Goal: Information Seeking & Learning: Learn about a topic

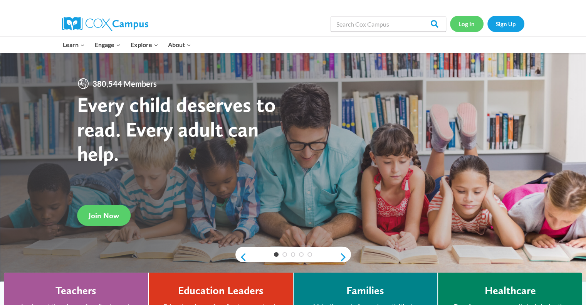
click at [466, 20] on link "Log In" at bounding box center [467, 24] width 34 height 16
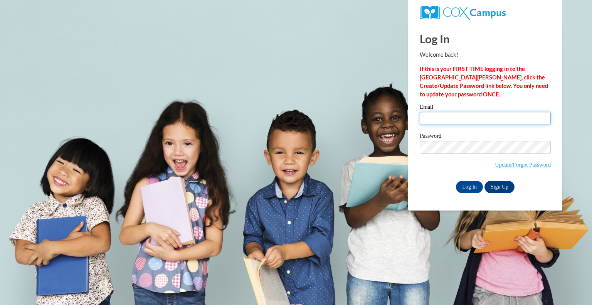
click at [484, 120] on input "Email" at bounding box center [485, 118] width 131 height 13
type input "[EMAIL_ADDRESS][DOMAIN_NAME]"
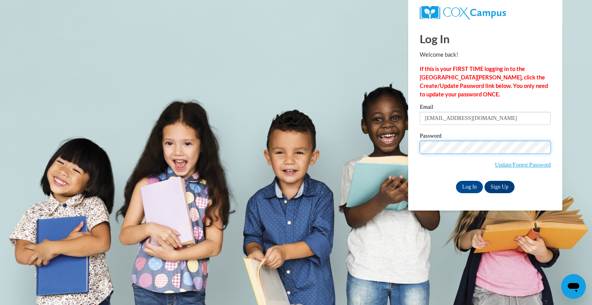
click at [456, 181] on input "Log In" at bounding box center [469, 187] width 27 height 12
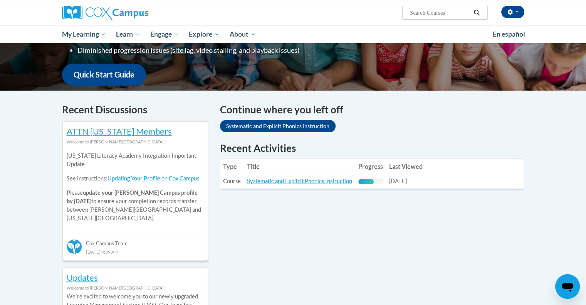
scroll to position [180, 0]
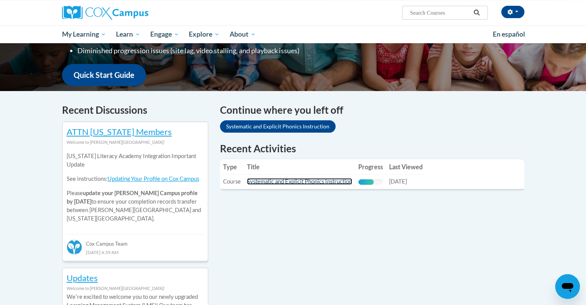
click at [308, 183] on link "Systematic and Explicit Phonics Instruction" at bounding box center [299, 181] width 105 height 7
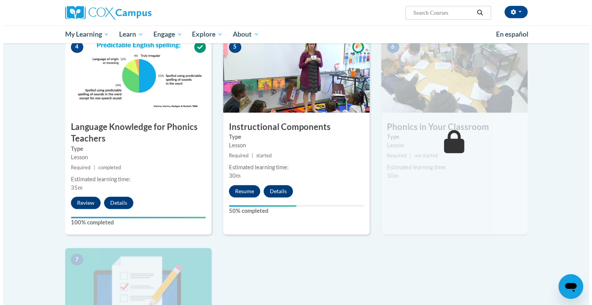
scroll to position [368, 0]
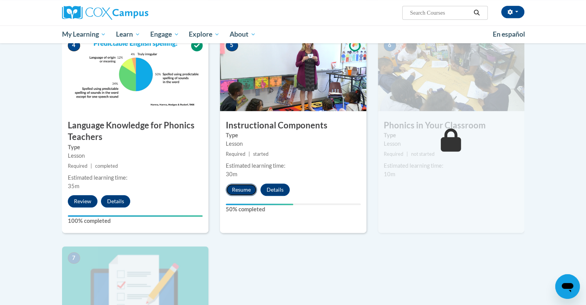
click at [237, 190] on button "Resume" at bounding box center [241, 189] width 31 height 12
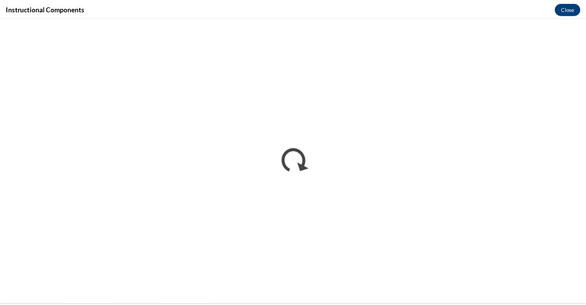
scroll to position [0, 0]
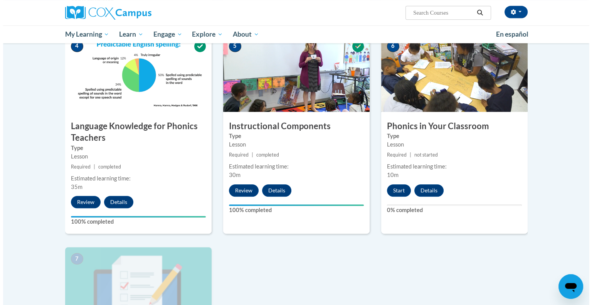
scroll to position [368, 0]
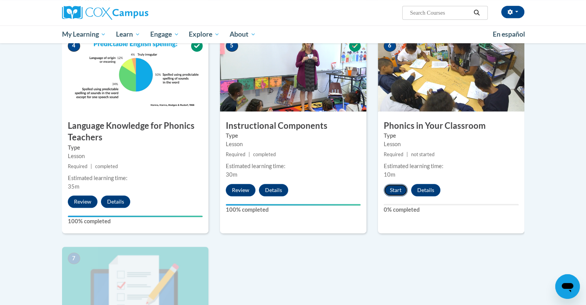
click at [398, 188] on button "Start" at bounding box center [396, 190] width 24 height 12
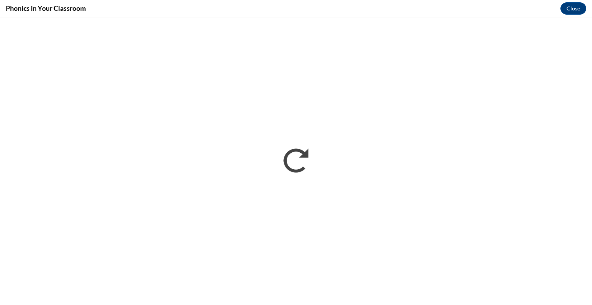
scroll to position [0, 0]
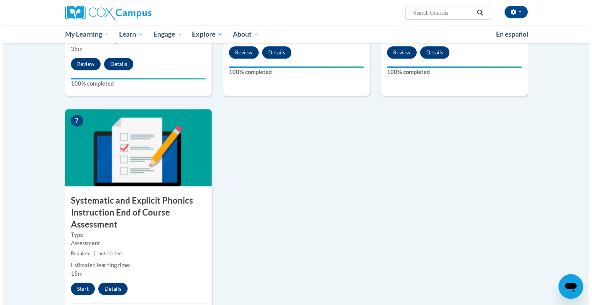
scroll to position [514, 0]
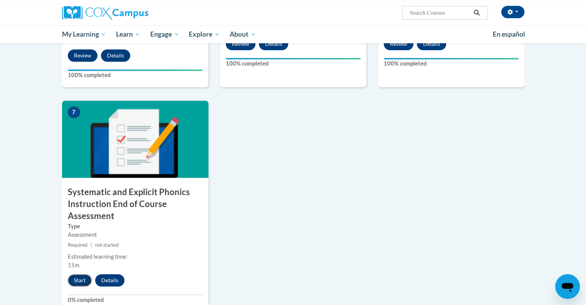
click at [76, 279] on button "Start" at bounding box center [80, 280] width 24 height 12
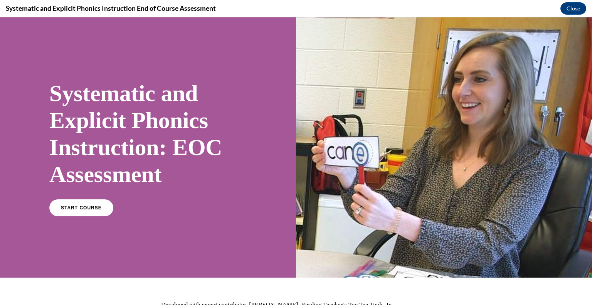
scroll to position [0, 0]
click at [72, 206] on span "START COURSE" at bounding box center [81, 208] width 43 height 6
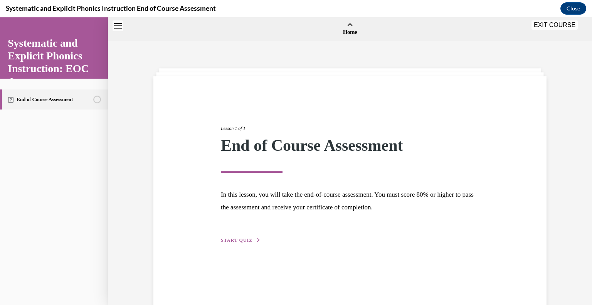
scroll to position [24, 0]
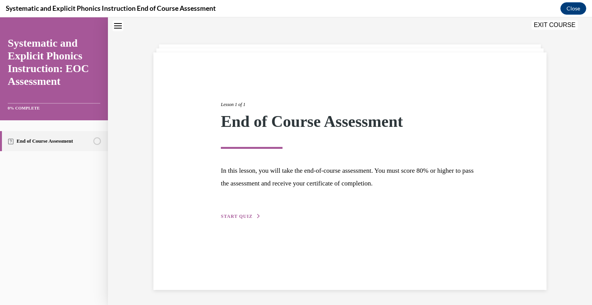
click at [241, 215] on span "START QUIZ" at bounding box center [237, 216] width 32 height 5
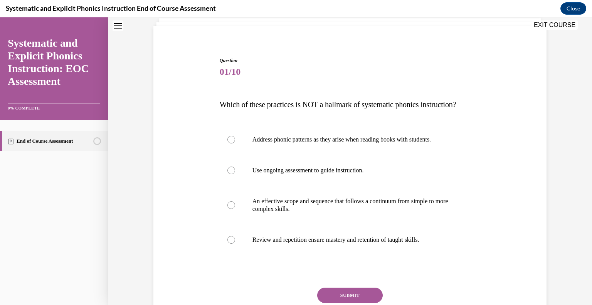
scroll to position [51, 0]
click at [420, 146] on div at bounding box center [350, 138] width 261 height 31
click at [349, 295] on button "SUBMIT" at bounding box center [350, 293] width 66 height 15
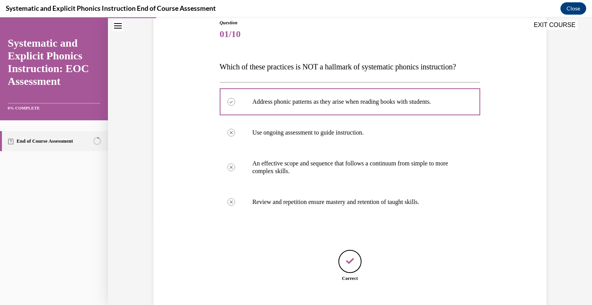
scroll to position [135, 0]
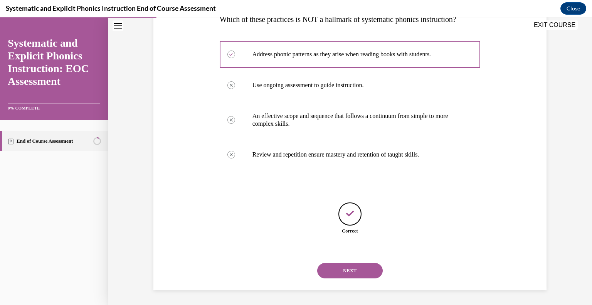
click at [347, 271] on button "NEXT" at bounding box center [350, 270] width 66 height 15
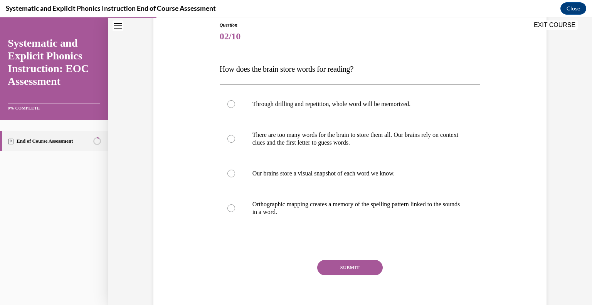
scroll to position [86, 0]
click at [351, 205] on p "Orthographic mapping creates a memory of the spelling pattern linked to the sou…" at bounding box center [356, 207] width 209 height 15
click at [348, 269] on button "SUBMIT" at bounding box center [350, 266] width 66 height 15
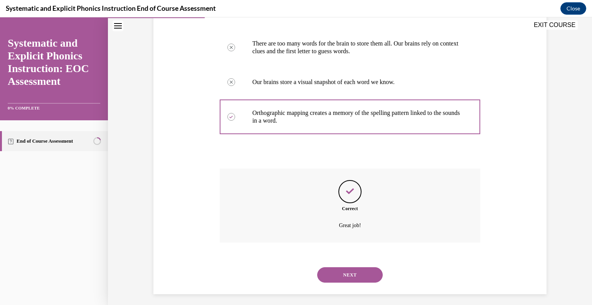
scroll to position [181, 0]
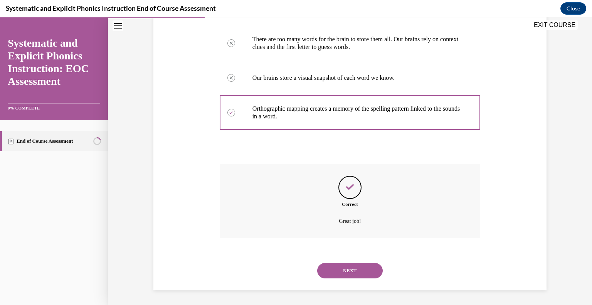
click at [348, 269] on button "NEXT" at bounding box center [350, 270] width 66 height 15
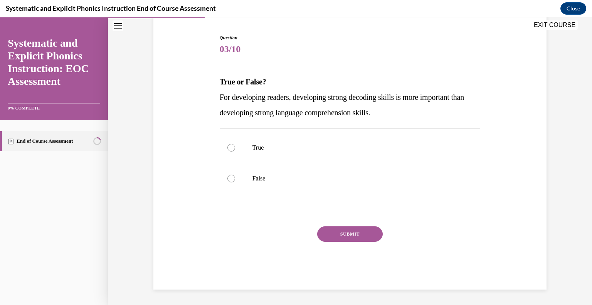
scroll to position [72, 0]
click at [265, 182] on div at bounding box center [350, 178] width 261 height 31
click at [347, 232] on button "SUBMIT" at bounding box center [350, 234] width 66 height 15
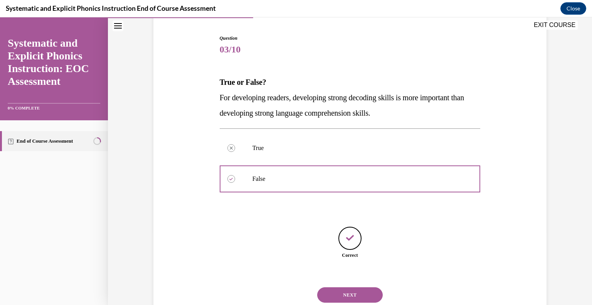
scroll to position [97, 0]
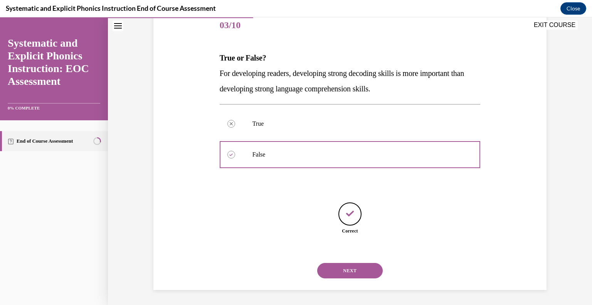
click at [355, 268] on button "NEXT" at bounding box center [350, 270] width 66 height 15
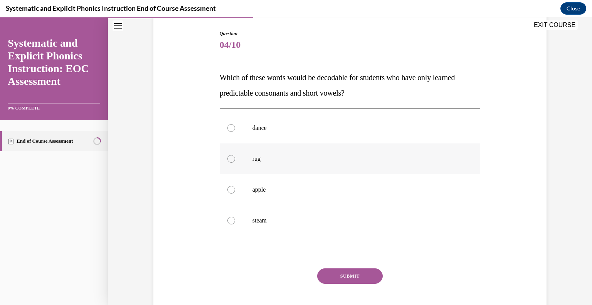
scroll to position [77, 0]
click at [390, 170] on div at bounding box center [350, 158] width 261 height 31
click at [355, 279] on button "SUBMIT" at bounding box center [350, 275] width 66 height 15
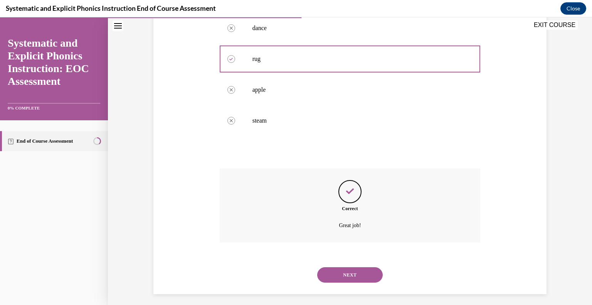
scroll to position [181, 0]
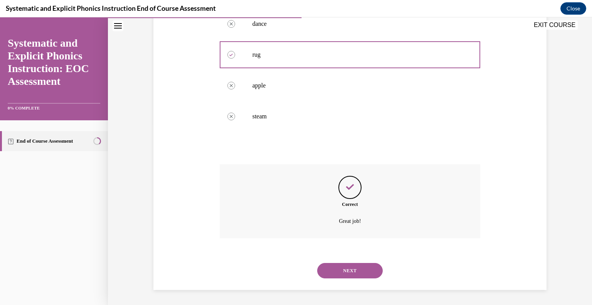
click at [353, 266] on button "NEXT" at bounding box center [350, 270] width 66 height 15
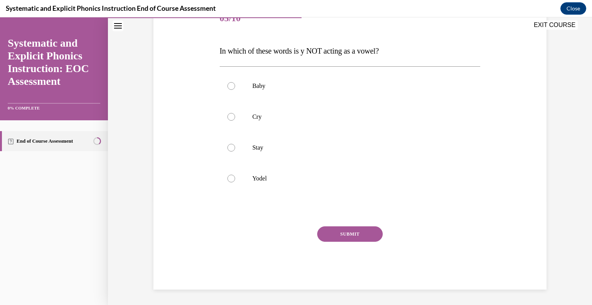
scroll to position [86, 0]
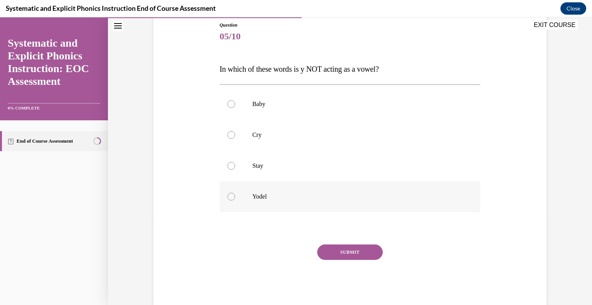
click at [352, 205] on div at bounding box center [350, 196] width 261 height 31
click at [351, 252] on button "SUBMIT" at bounding box center [350, 251] width 66 height 15
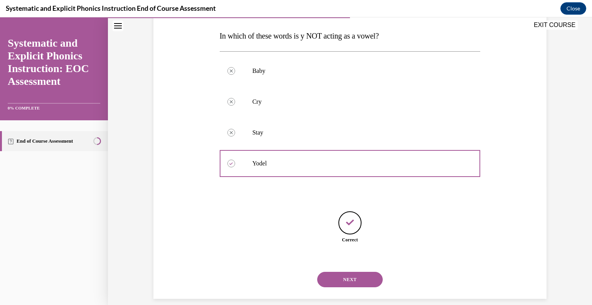
scroll to position [128, 0]
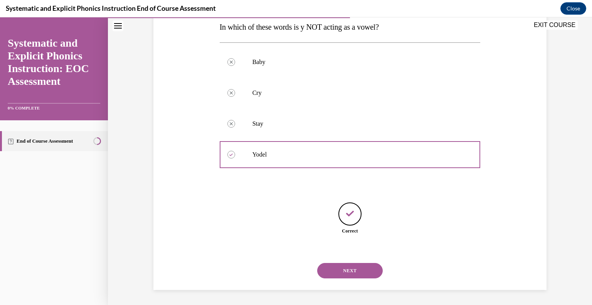
click at [352, 270] on button "NEXT" at bounding box center [350, 270] width 66 height 15
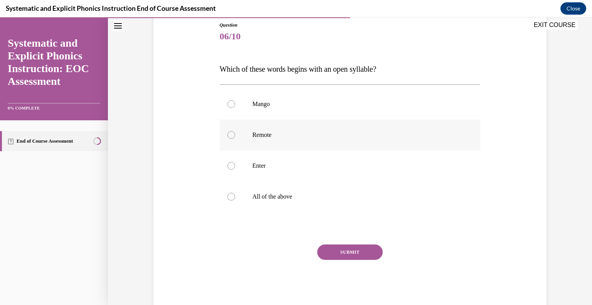
click at [390, 143] on div at bounding box center [350, 134] width 261 height 31
click at [349, 252] on button "SUBMIT" at bounding box center [350, 251] width 66 height 15
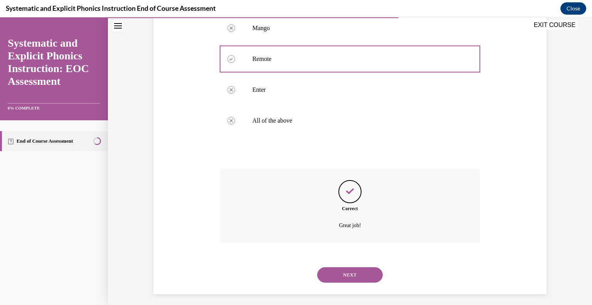
scroll to position [166, 0]
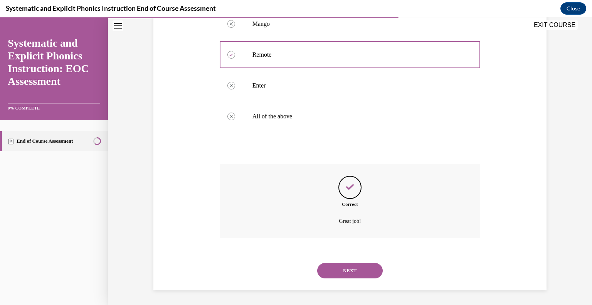
click at [350, 269] on button "NEXT" at bounding box center [350, 270] width 66 height 15
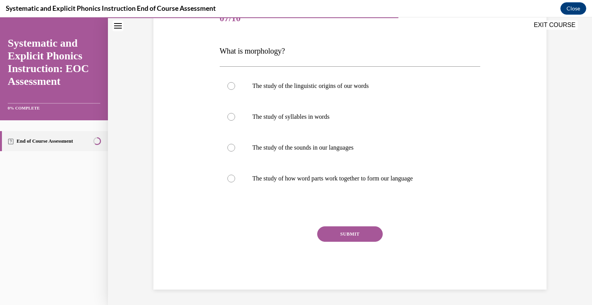
scroll to position [86, 0]
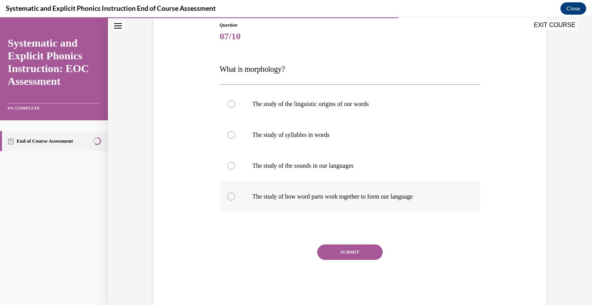
click at [408, 197] on p "The study of how word parts work together to form our language" at bounding box center [356, 197] width 209 height 8
click at [347, 252] on button "SUBMIT" at bounding box center [350, 251] width 66 height 15
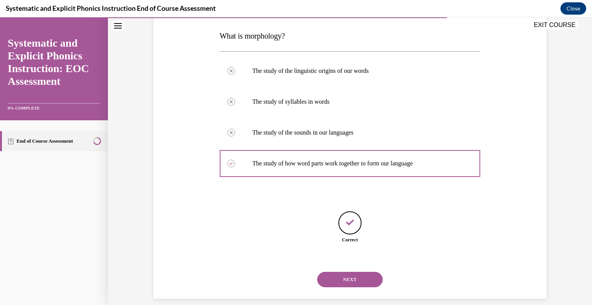
scroll to position [128, 0]
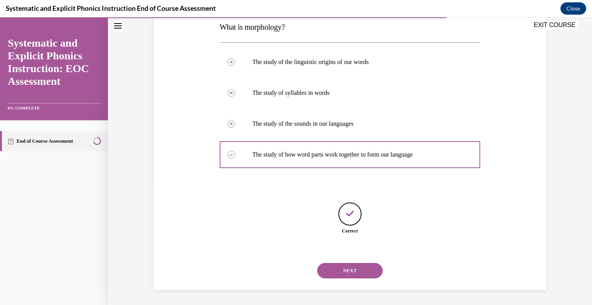
click at [350, 272] on button "NEXT" at bounding box center [350, 270] width 66 height 15
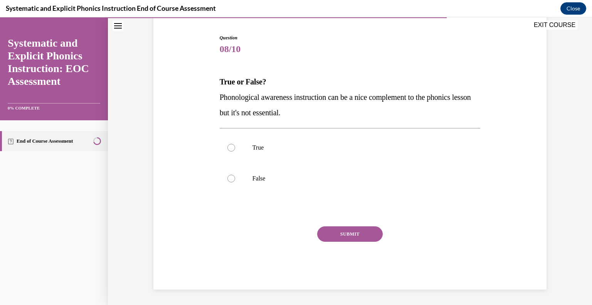
scroll to position [72, 0]
click at [304, 183] on div at bounding box center [350, 178] width 261 height 31
click at [341, 234] on button "SUBMIT" at bounding box center [350, 234] width 66 height 15
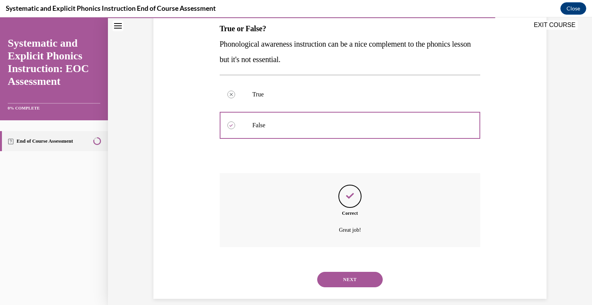
scroll to position [135, 0]
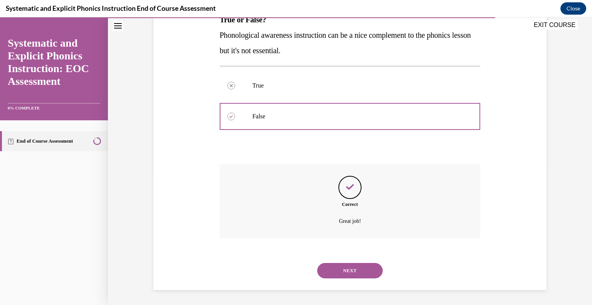
click at [350, 271] on button "NEXT" at bounding box center [350, 270] width 66 height 15
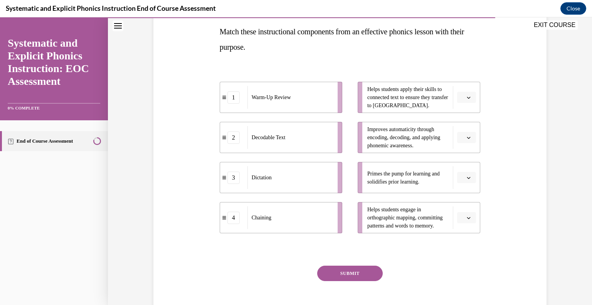
scroll to position [123, 0]
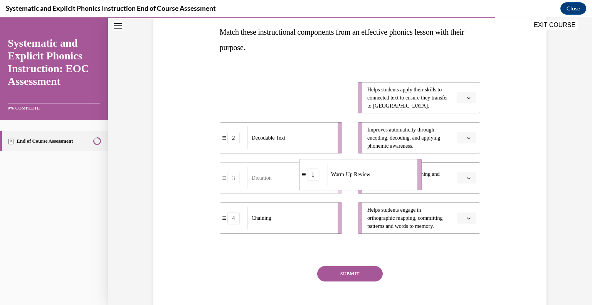
drag, startPoint x: 315, startPoint y: 97, endPoint x: 390, endPoint y: 172, distance: 106.6
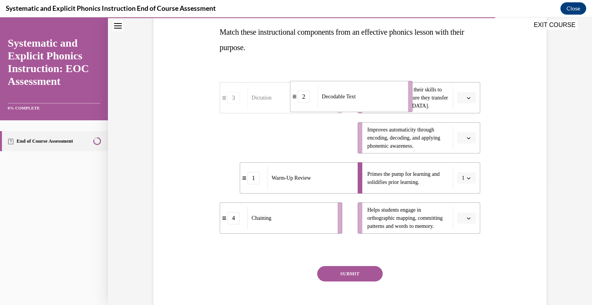
drag, startPoint x: 310, startPoint y: 137, endPoint x: 379, endPoint y: 96, distance: 80.3
click at [379, 96] on div "Decodable Text" at bounding box center [360, 96] width 85 height 23
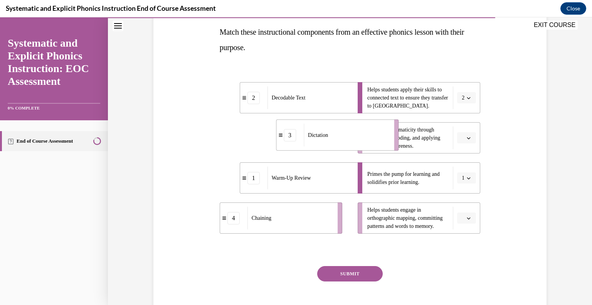
drag, startPoint x: 314, startPoint y: 140, endPoint x: 369, endPoint y: 137, distance: 54.8
click at [369, 137] on div "Dictation" at bounding box center [346, 135] width 85 height 23
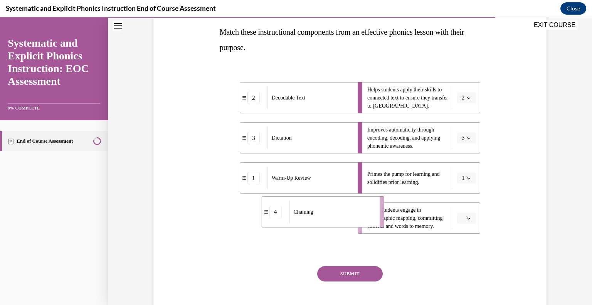
drag, startPoint x: 316, startPoint y: 223, endPoint x: 361, endPoint y: 214, distance: 46.1
click at [361, 214] on div "Chaining" at bounding box center [331, 211] width 85 height 23
click at [345, 271] on button "SUBMIT" at bounding box center [350, 273] width 66 height 15
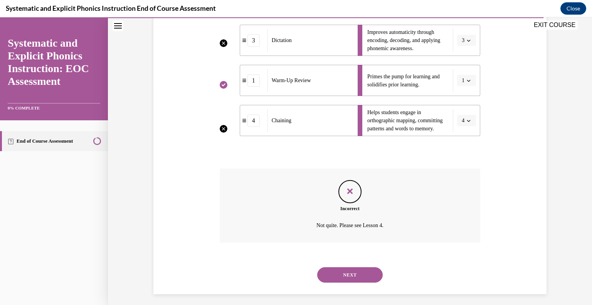
scroll to position [224, 0]
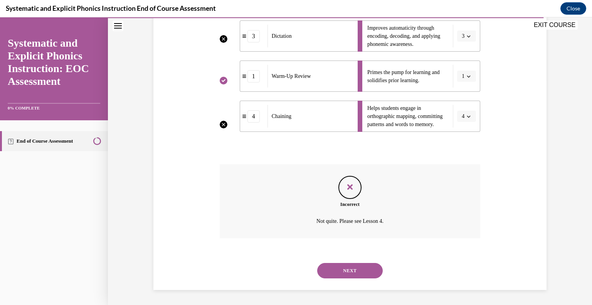
click at [345, 271] on button "NEXT" at bounding box center [350, 270] width 66 height 15
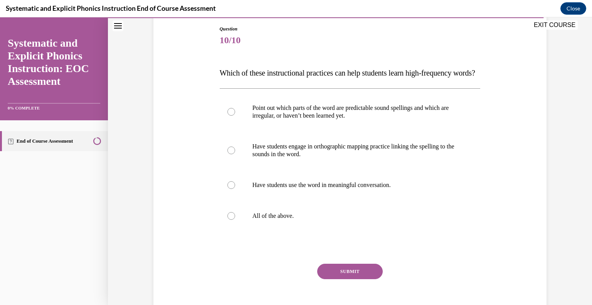
scroll to position [82, 0]
click at [296, 225] on div at bounding box center [350, 215] width 261 height 31
click at [342, 278] on button "SUBMIT" at bounding box center [350, 270] width 66 height 15
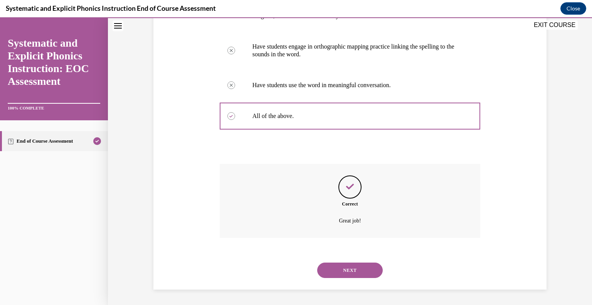
scroll to position [197, 0]
click at [351, 268] on button "NEXT" at bounding box center [350, 269] width 66 height 15
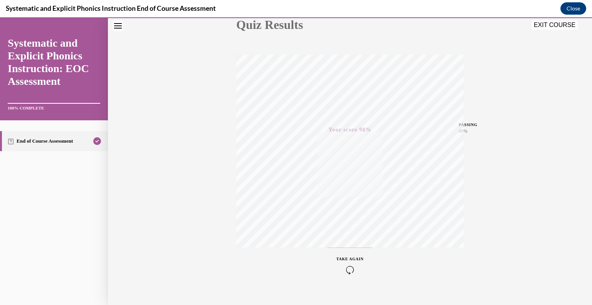
scroll to position [107, 0]
click at [558, 28] on button "EXIT COURSE" at bounding box center [555, 24] width 46 height 9
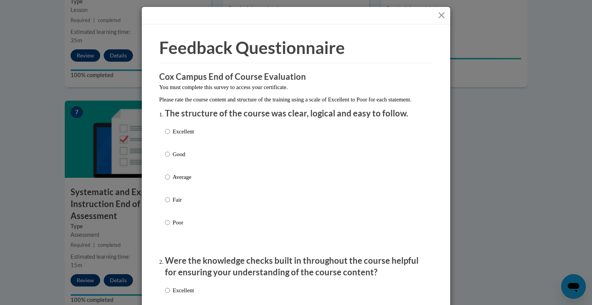
click at [214, 142] on div "Excellent Good Average Fair Poor" at bounding box center [296, 186] width 262 height 126
click at [179, 136] on p "Excellent" at bounding box center [183, 131] width 21 height 8
click at [170, 136] on input "Excellent" at bounding box center [167, 131] width 5 height 8
radio input "true"
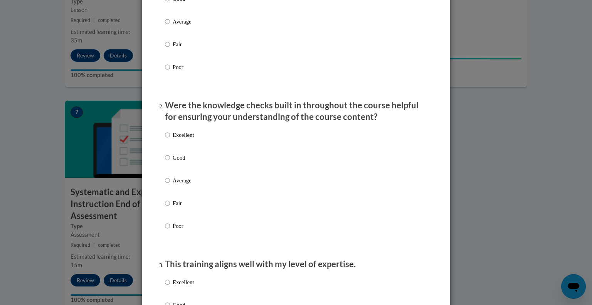
scroll to position [155, 0]
click at [179, 138] on div "Excellent Good Average Fair Poor" at bounding box center [179, 186] width 29 height 119
click at [180, 140] on p "Excellent" at bounding box center [183, 135] width 21 height 8
click at [170, 140] on input "Excellent" at bounding box center [167, 135] width 5 height 8
radio input "true"
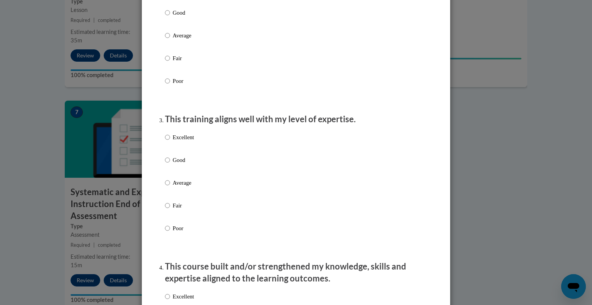
click at [180, 141] on p "Excellent" at bounding box center [183, 137] width 21 height 8
click at [170, 141] on input "Excellent" at bounding box center [167, 137] width 5 height 8
radio input "true"
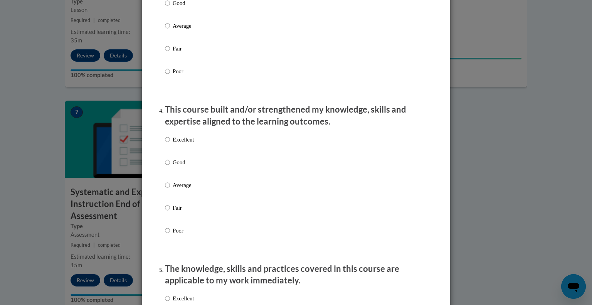
click at [180, 144] on p "Excellent" at bounding box center [183, 139] width 21 height 8
click at [170, 144] on input "Excellent" at bounding box center [167, 139] width 5 height 8
radio input "true"
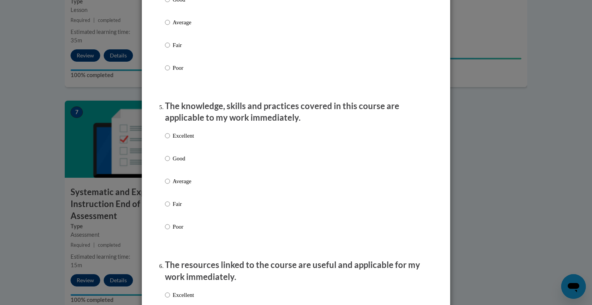
click at [180, 140] on p "Excellent" at bounding box center [183, 135] width 21 height 8
click at [170, 140] on input "Excellent" at bounding box center [167, 135] width 5 height 8
radio input "true"
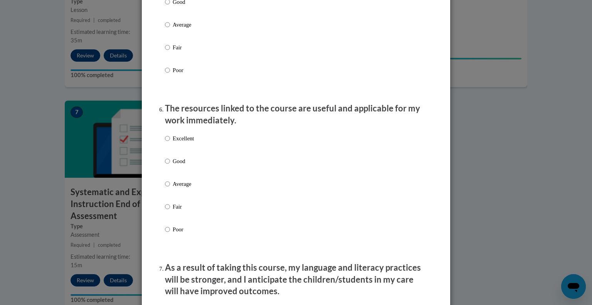
click at [180, 143] on p "Excellent" at bounding box center [183, 138] width 21 height 8
click at [170, 143] on input "Excellent" at bounding box center [167, 138] width 5 height 8
radio input "true"
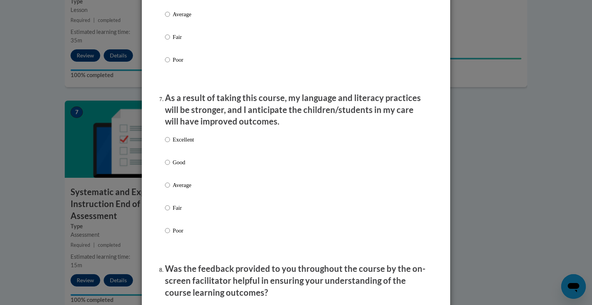
scroll to position [947, 0]
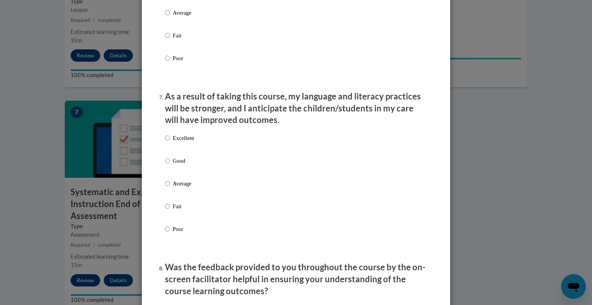
click at [180, 142] on p "Excellent" at bounding box center [183, 138] width 21 height 8
click at [170, 142] on input "Excellent" at bounding box center [167, 138] width 5 height 8
radio input "true"
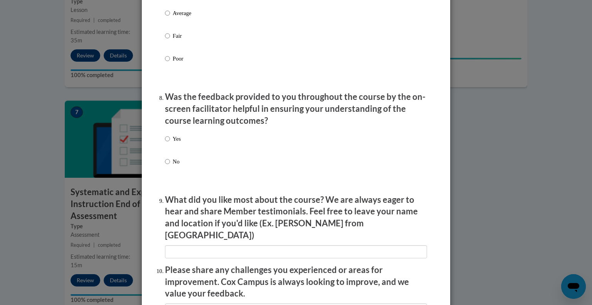
scroll to position [1118, 0]
click at [180, 145] on div "Yes No" at bounding box center [296, 159] width 262 height 57
click at [173, 143] on p "Yes" at bounding box center [177, 139] width 8 height 8
click at [170, 143] on input "Yes" at bounding box center [167, 139] width 5 height 8
radio input "true"
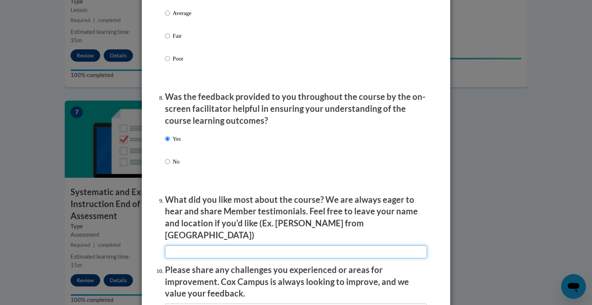
click at [194, 246] on input "textbox" at bounding box center [296, 251] width 262 height 13
type input "Resources"
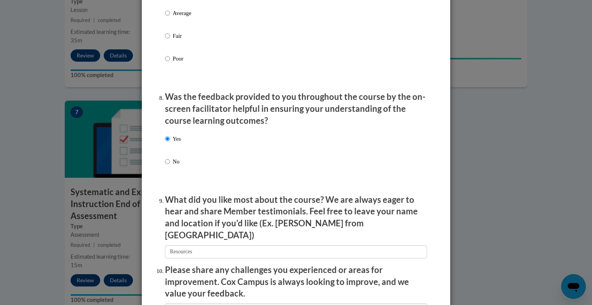
click at [239, 274] on p "Please share any challenges you experienced or areas for improvement. Cox Campu…" at bounding box center [296, 281] width 262 height 35
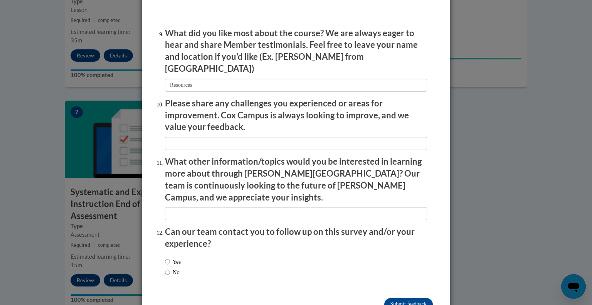
scroll to position [1289, 0]
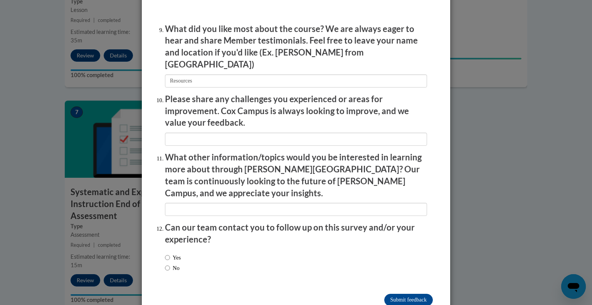
click at [171, 264] on label "No" at bounding box center [172, 268] width 15 height 8
click at [170, 264] on input "No" at bounding box center [167, 268] width 5 height 8
radio input "true"
click at [410, 294] on input "Submit feedback" at bounding box center [408, 300] width 49 height 12
